Goal: Task Accomplishment & Management: Manage account settings

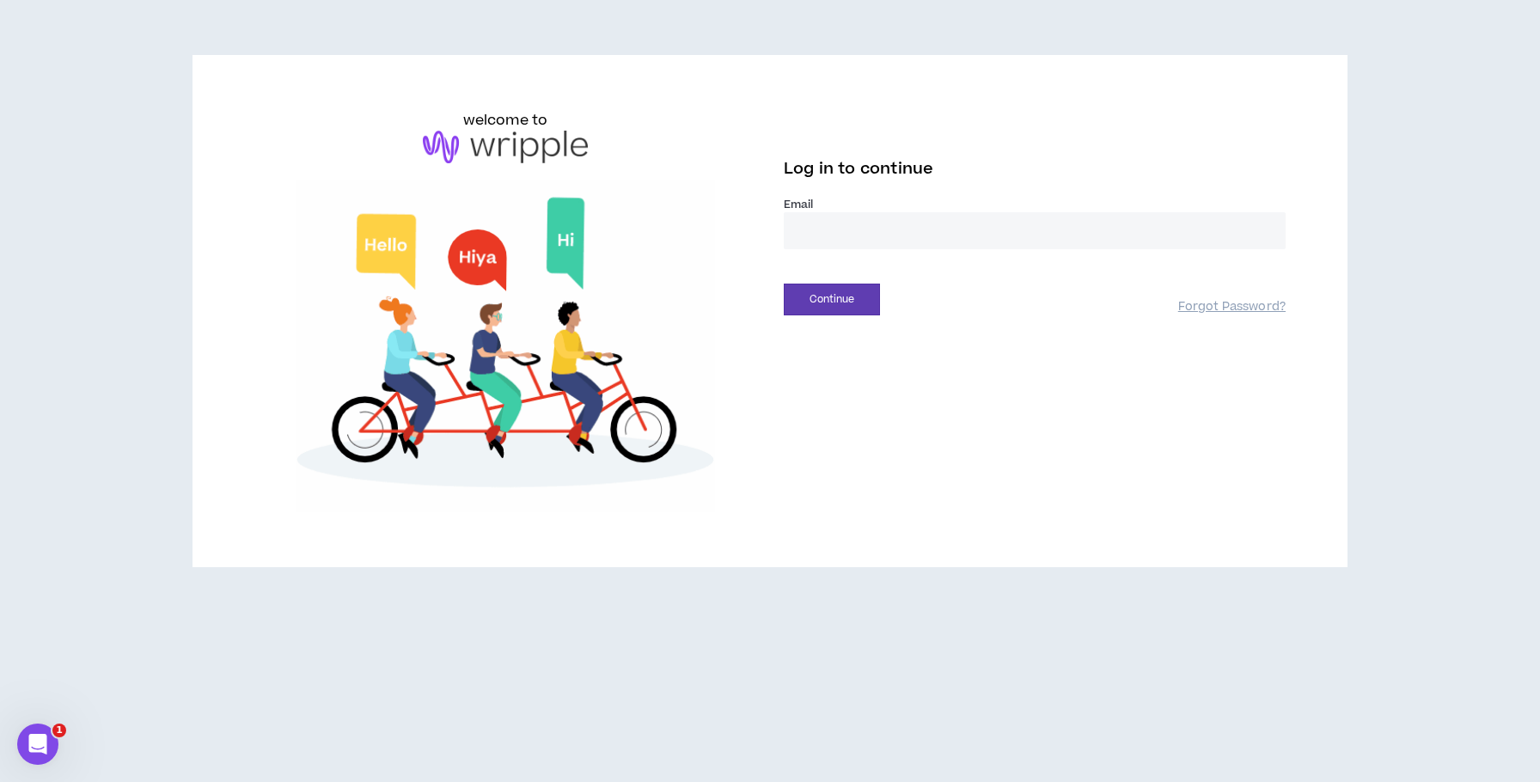
click at [871, 234] on input "email" at bounding box center [1035, 230] width 502 height 37
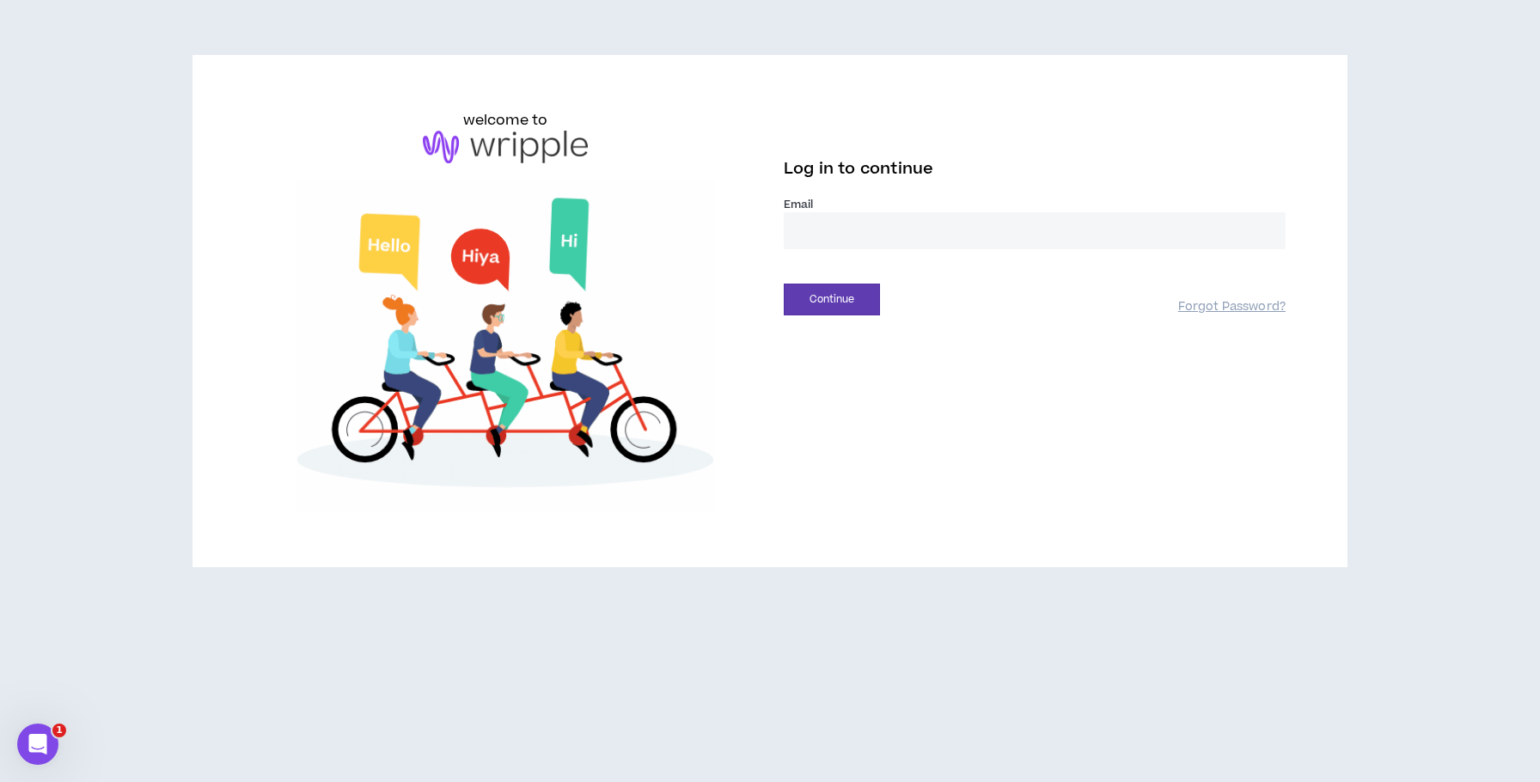
type input "**********"
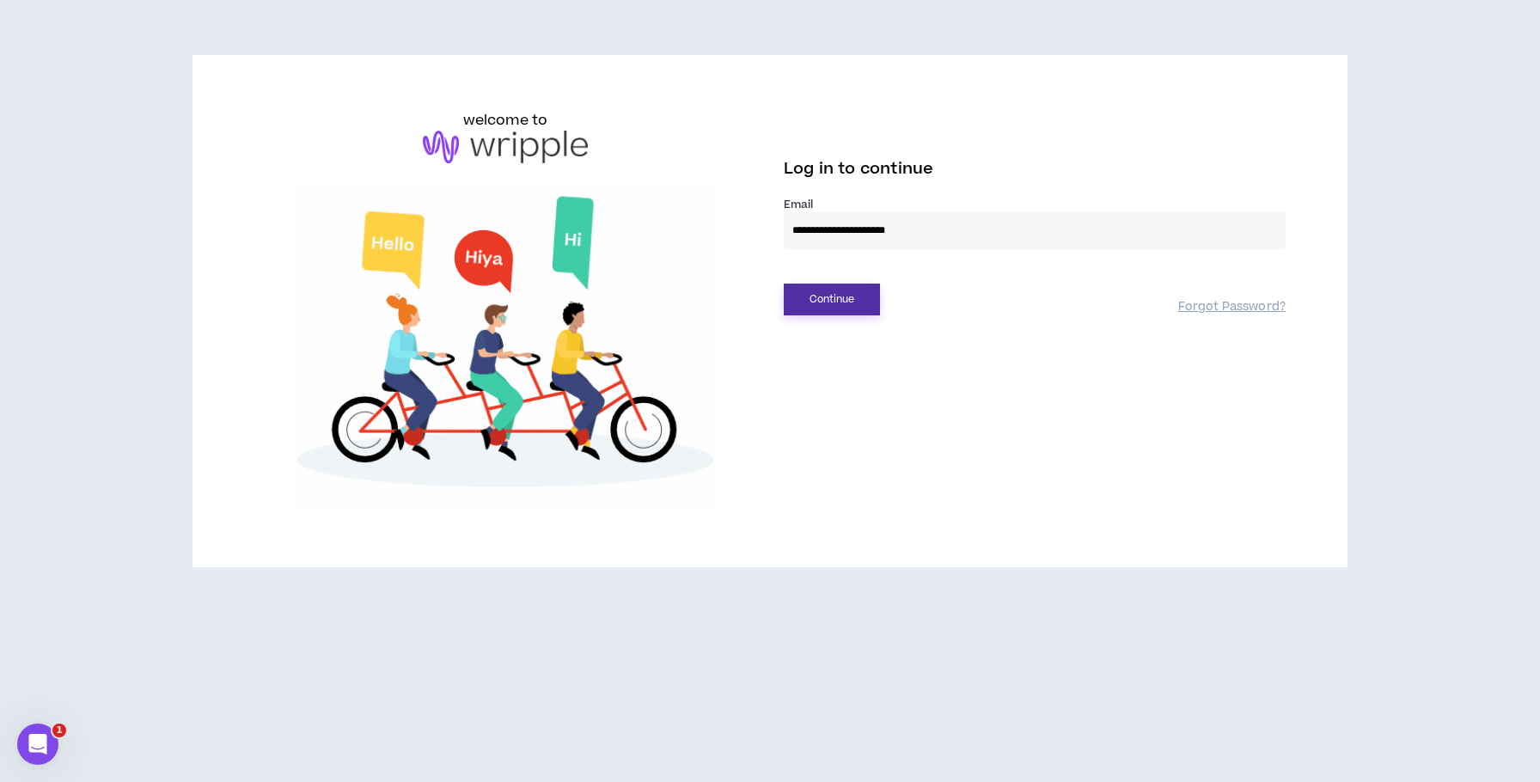
click at [813, 303] on button "Continue" at bounding box center [832, 300] width 96 height 32
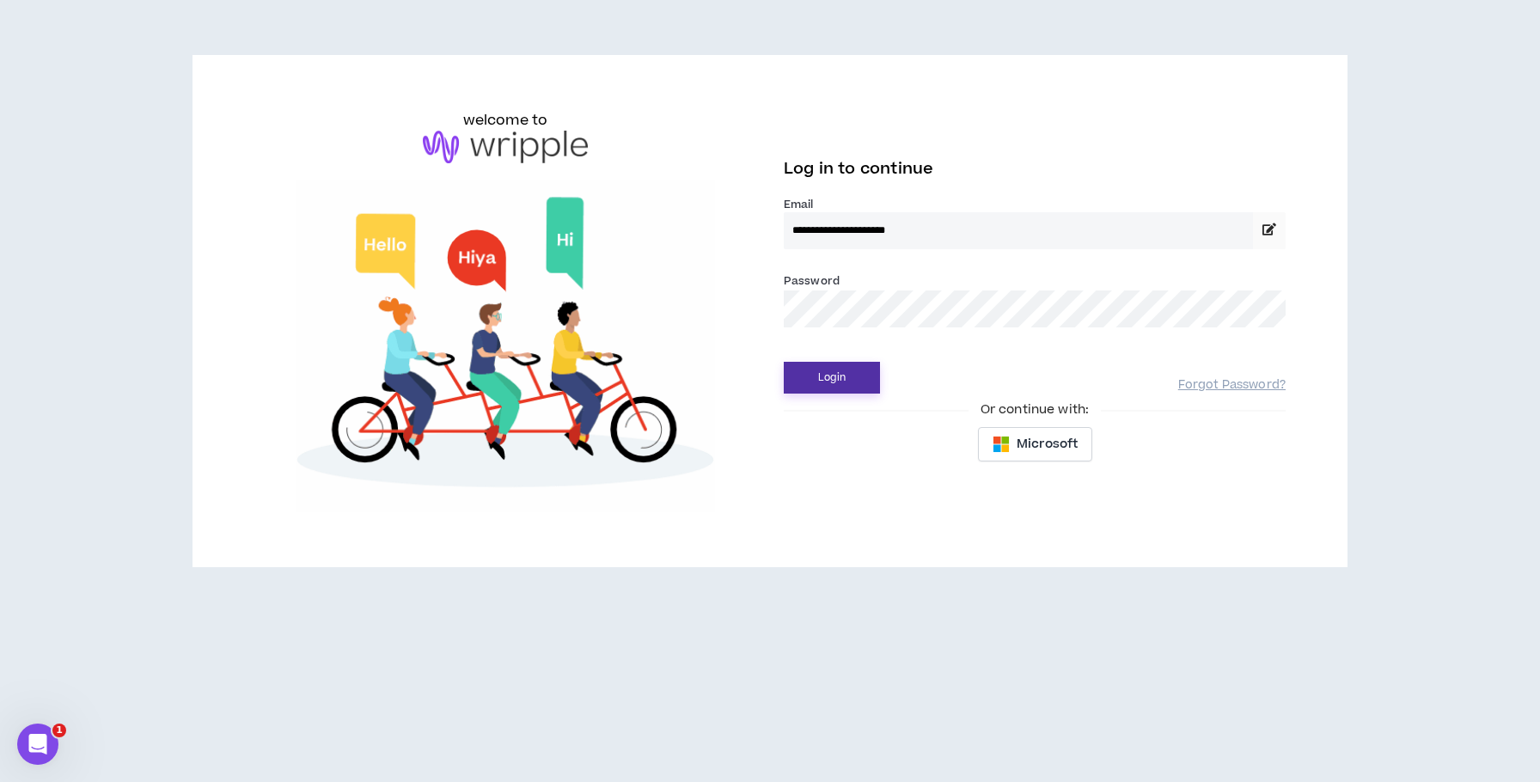
click at [833, 373] on button "Login" at bounding box center [832, 378] width 96 height 32
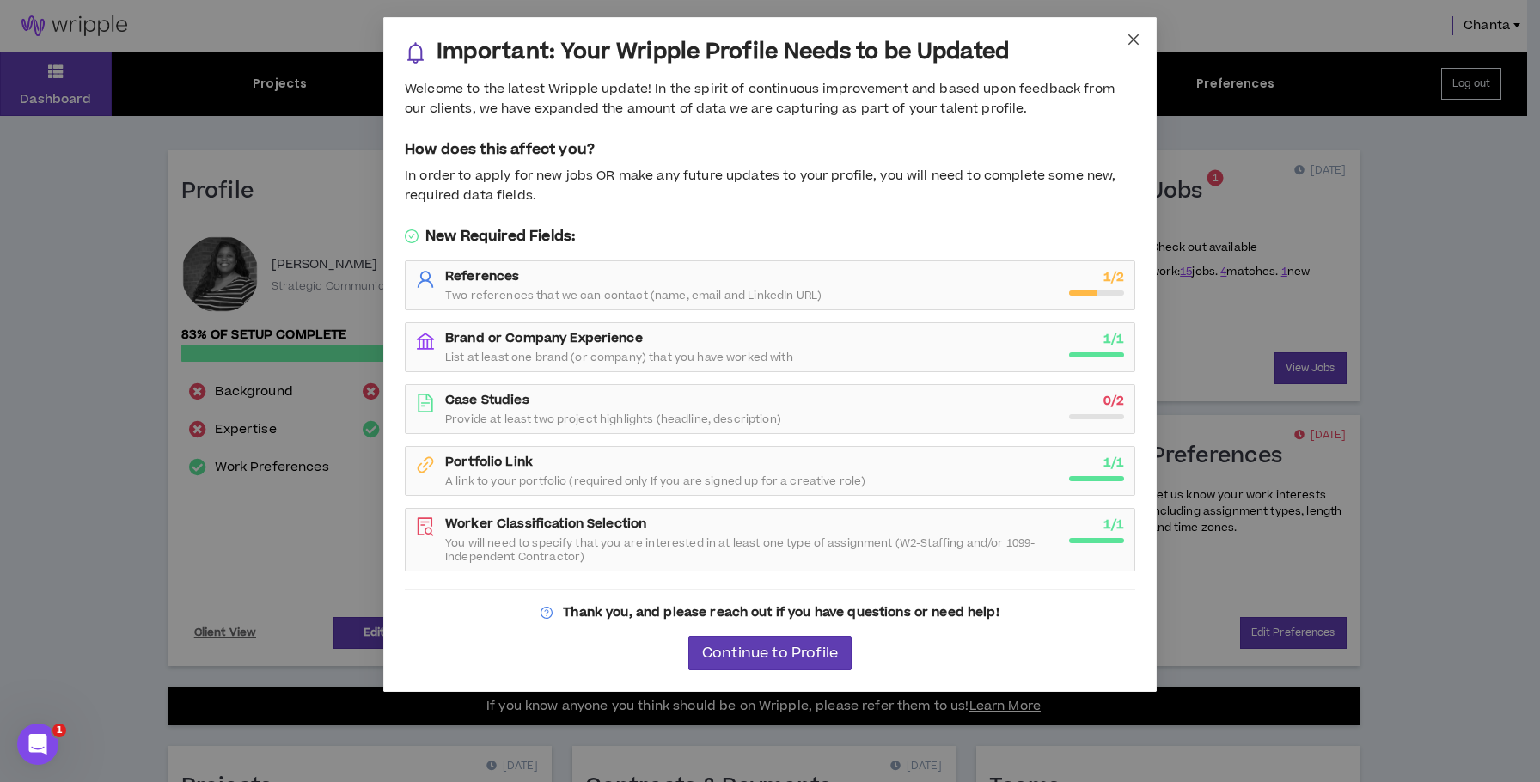
click at [1133, 34] on icon "close" at bounding box center [1133, 40] width 14 height 14
click at [1130, 40] on icon "close" at bounding box center [1133, 40] width 14 height 14
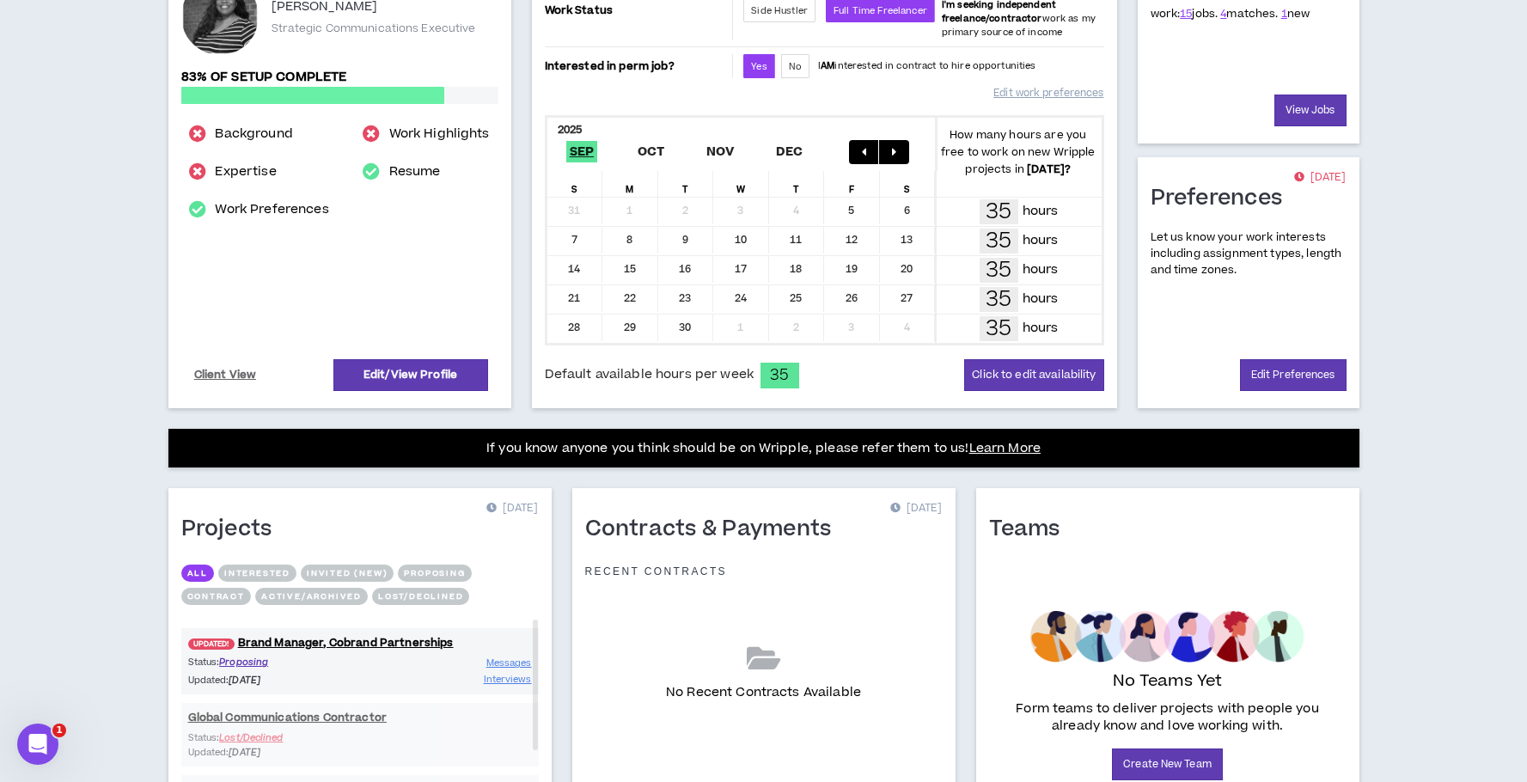
scroll to position [378, 0]
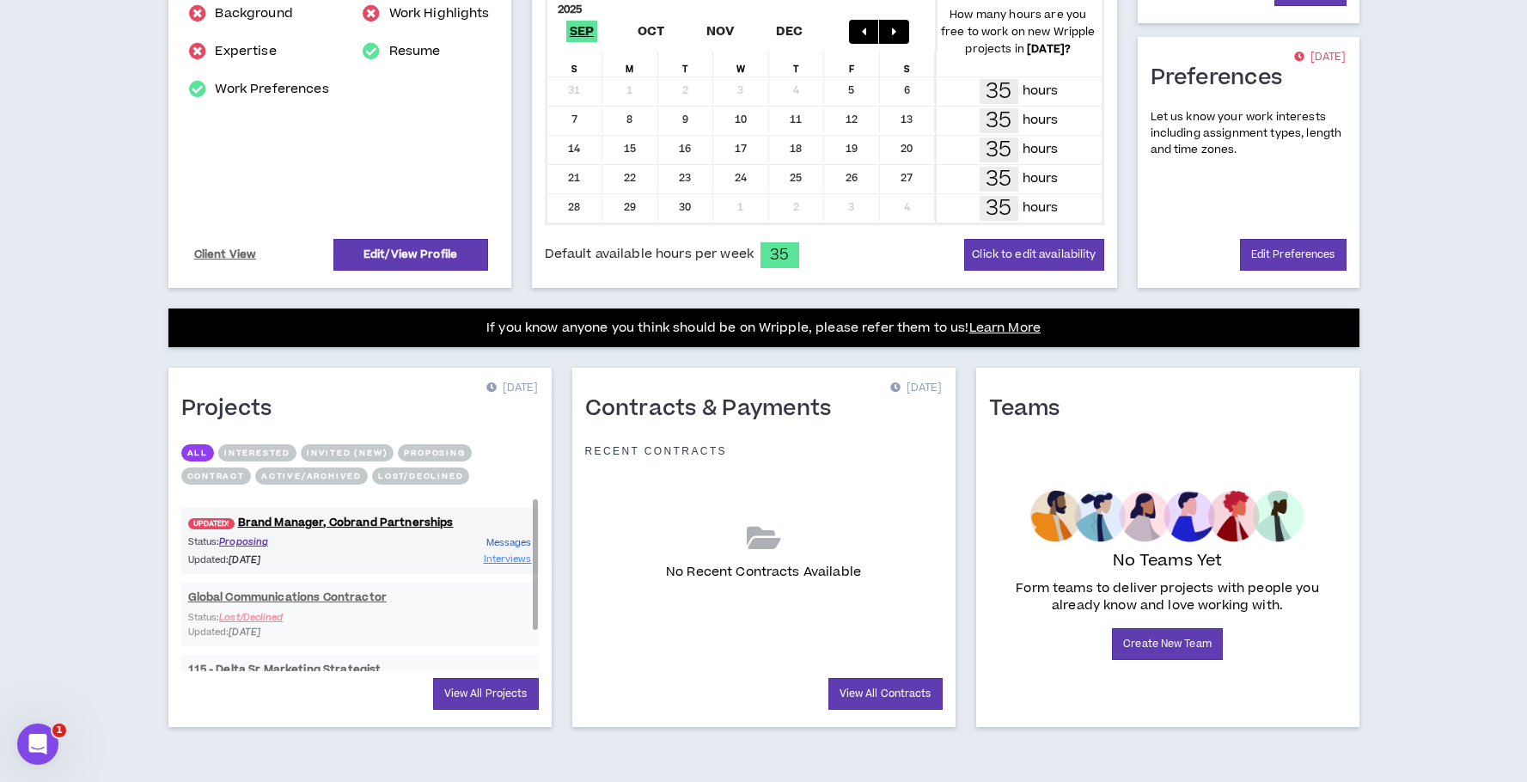
click at [509, 534] on link "Messages" at bounding box center [509, 542] width 46 height 16
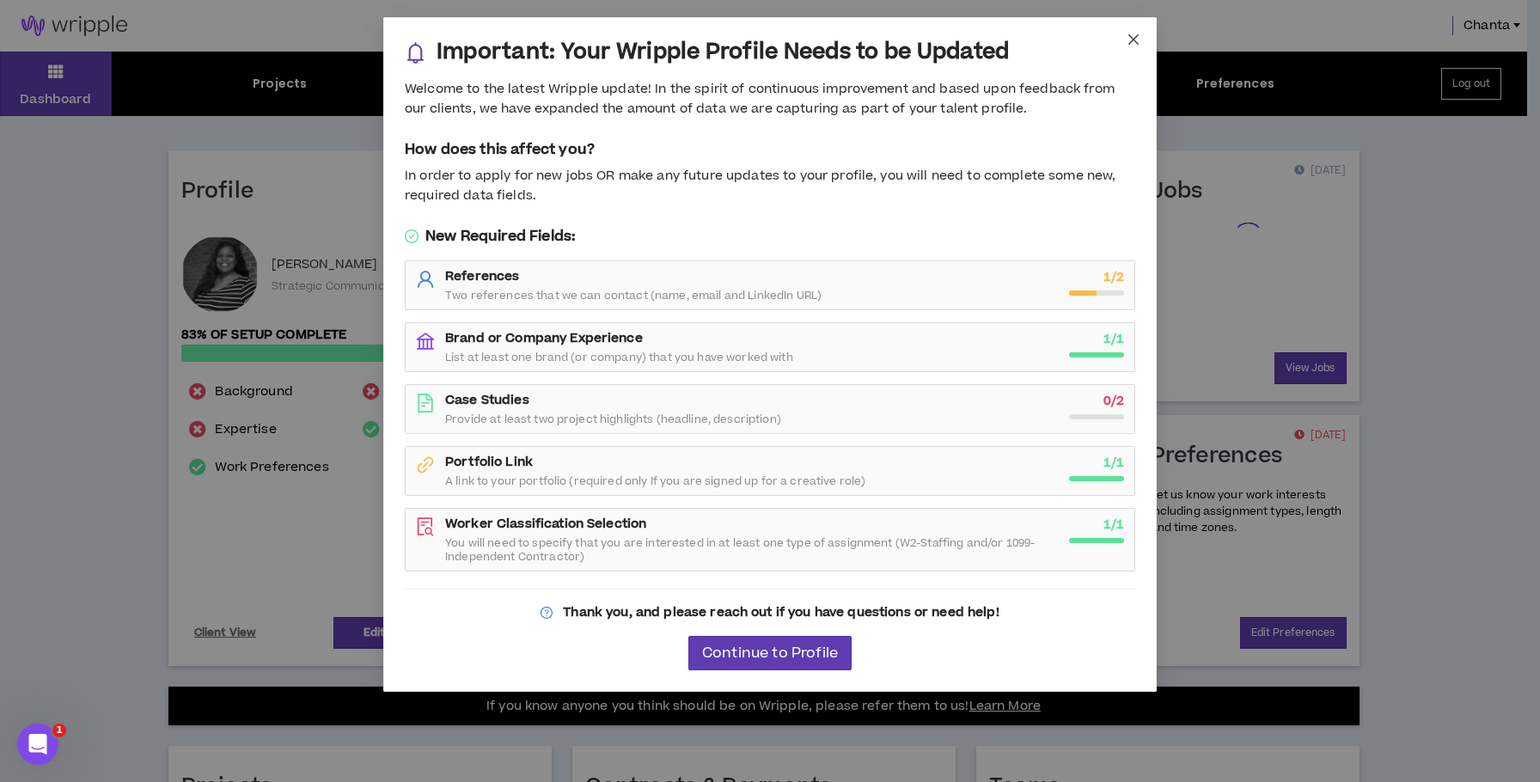
click at [1136, 46] on span "Close" at bounding box center [1133, 40] width 46 height 46
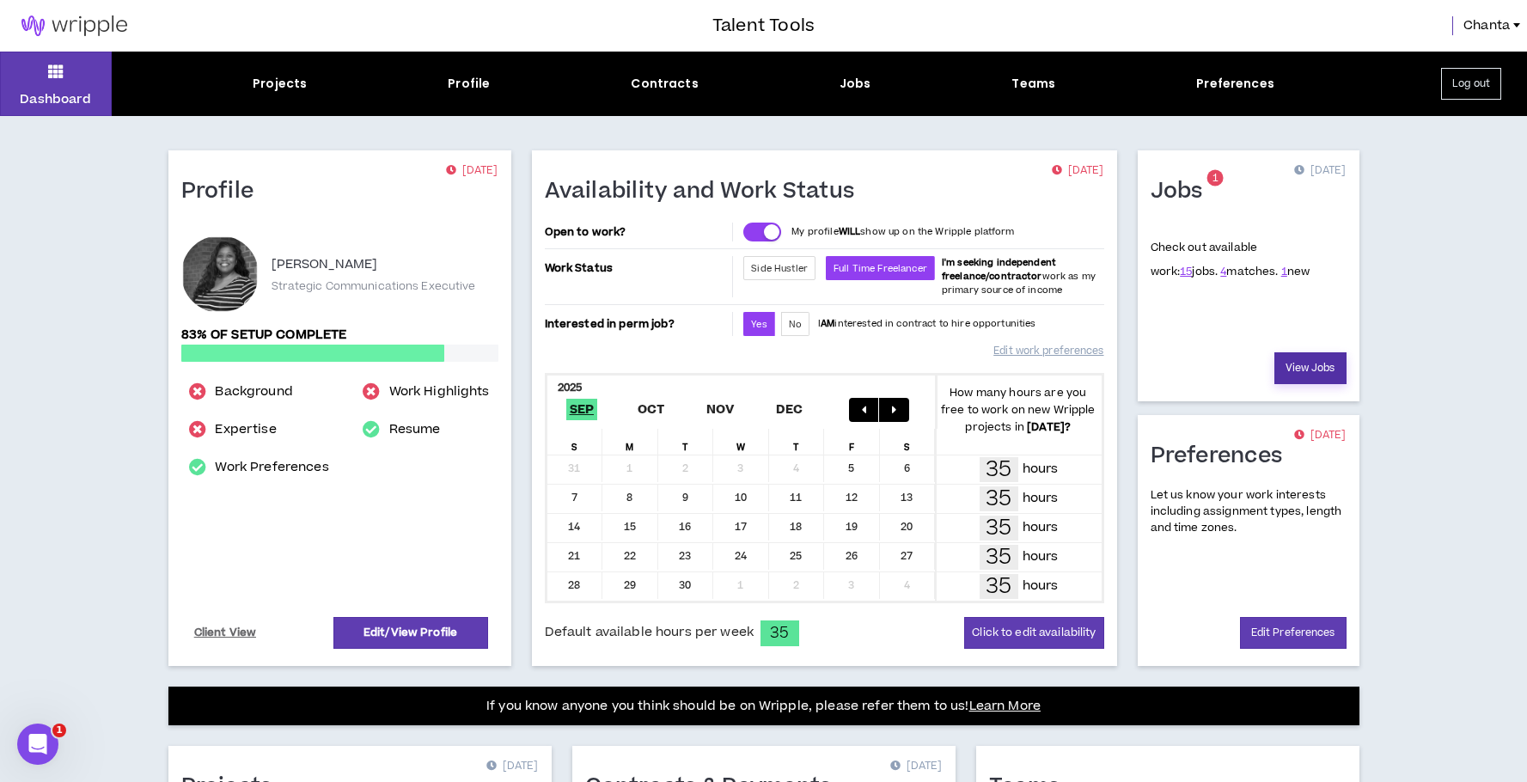
click at [1318, 362] on link "View Jobs" at bounding box center [1310, 368] width 72 height 32
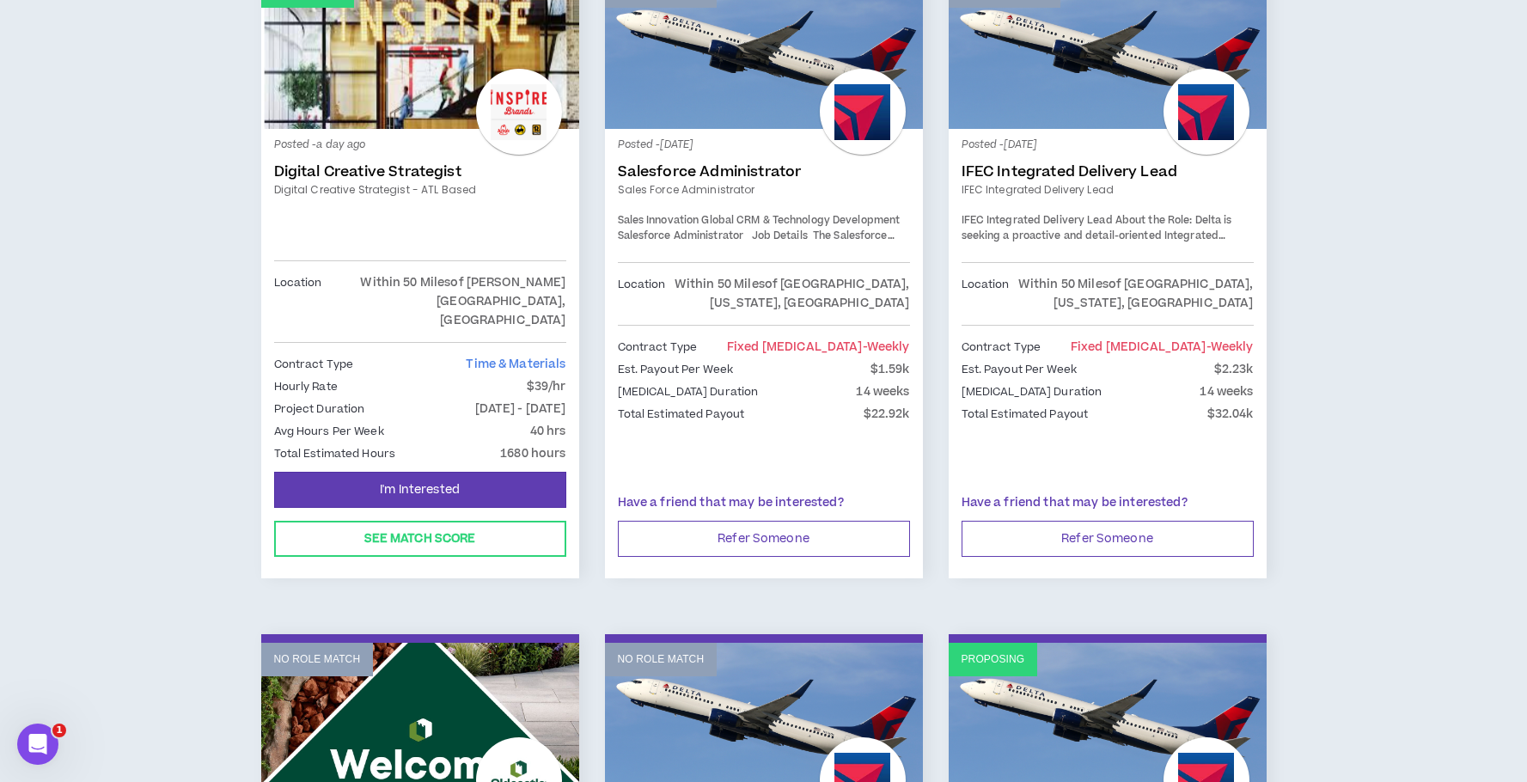
scroll to position [338, 0]
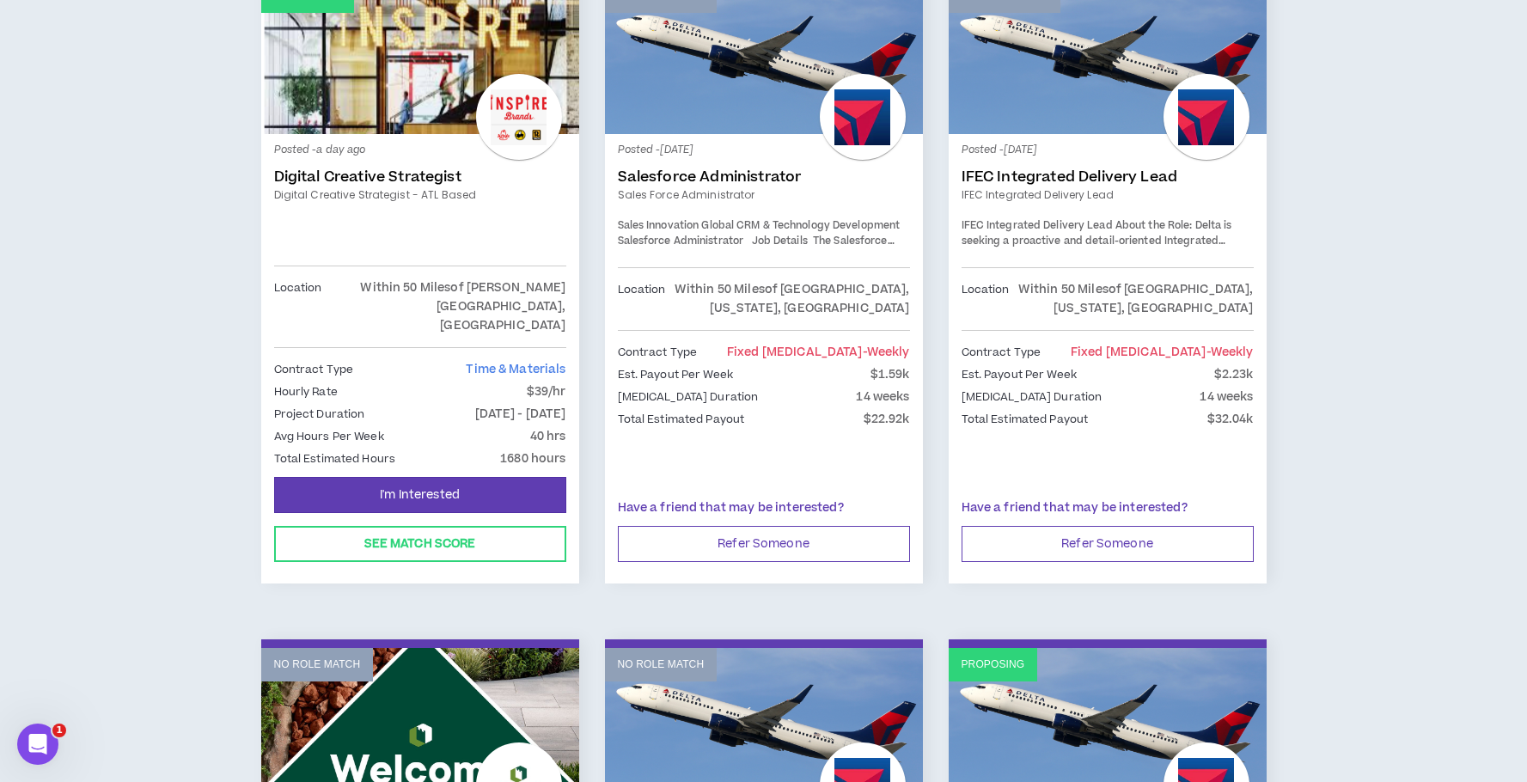
click at [437, 131] on link "Role Match" at bounding box center [420, 56] width 318 height 155
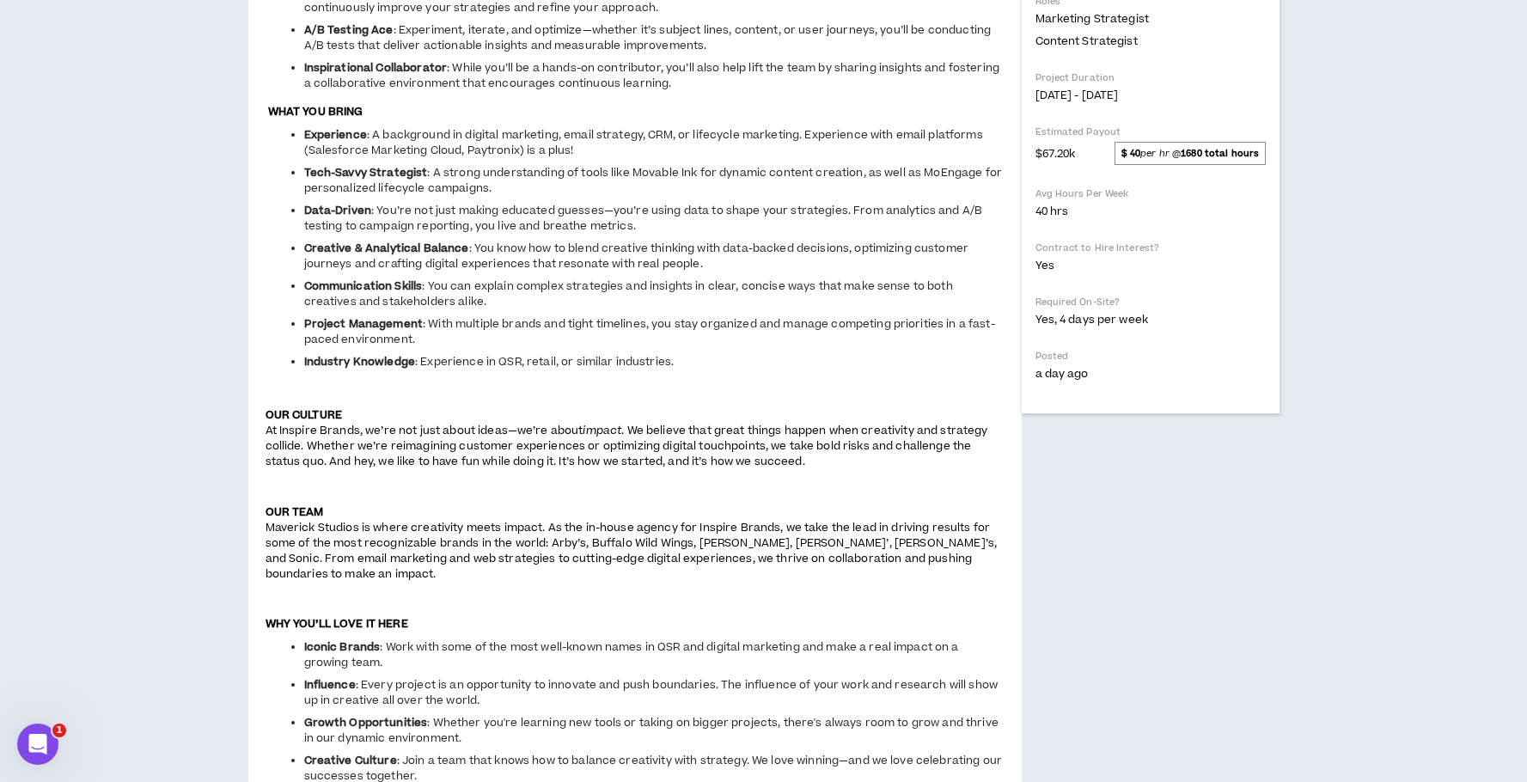
scroll to position [549, 0]
